Goal: Task Accomplishment & Management: Complete application form

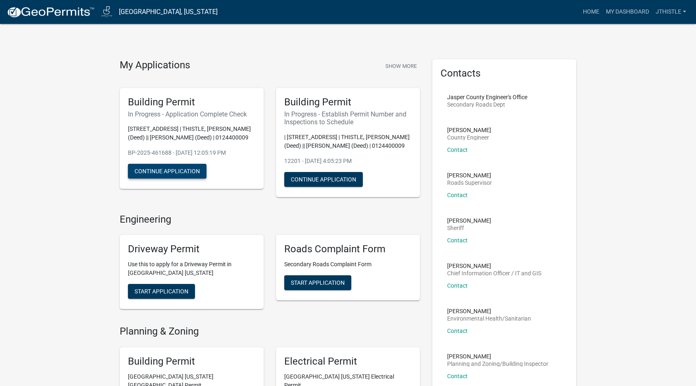
click at [176, 179] on button "Continue Application" at bounding box center [167, 171] width 79 height 15
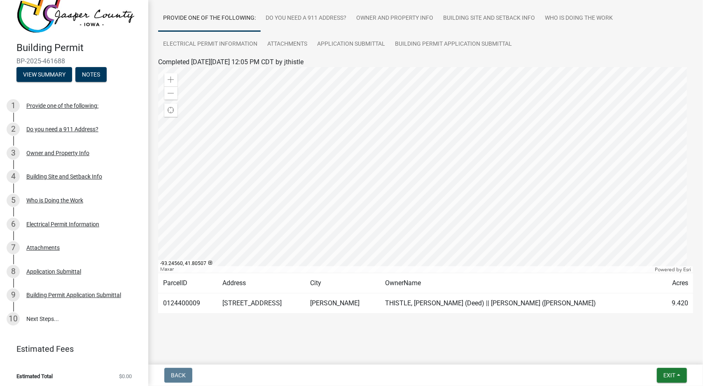
scroll to position [58, 0]
click at [35, 321] on link "10 Next Steps..." at bounding box center [74, 319] width 148 height 24
click at [40, 317] on link "10 Next Steps..." at bounding box center [74, 319] width 148 height 24
click at [43, 70] on button "View Summary" at bounding box center [44, 74] width 56 height 15
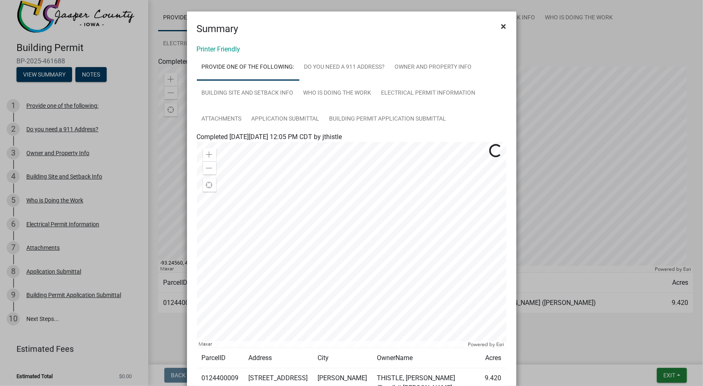
drag, startPoint x: 497, startPoint y: 24, endPoint x: 492, endPoint y: 23, distance: 5.2
click at [497, 24] on button "×" at bounding box center [503, 26] width 19 height 23
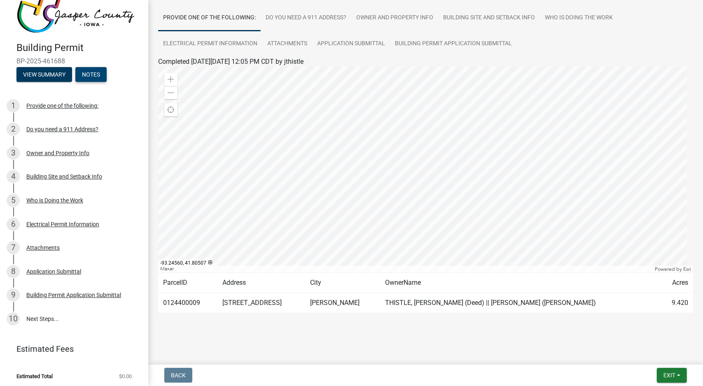
click at [91, 73] on button "Notes" at bounding box center [90, 74] width 31 height 15
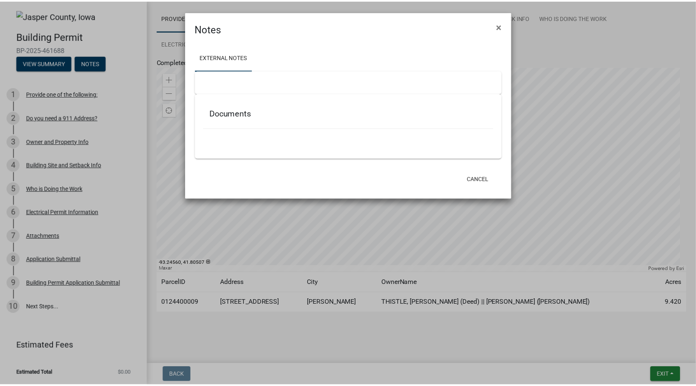
scroll to position [0, 0]
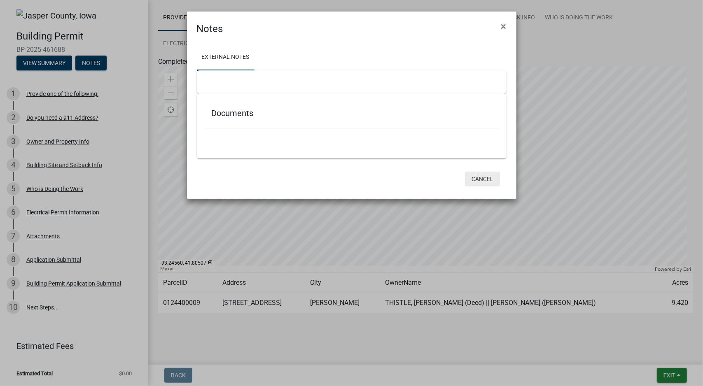
click at [482, 177] on button "Cancel" at bounding box center [482, 179] width 35 height 15
